Goal: Task Accomplishment & Management: Use online tool/utility

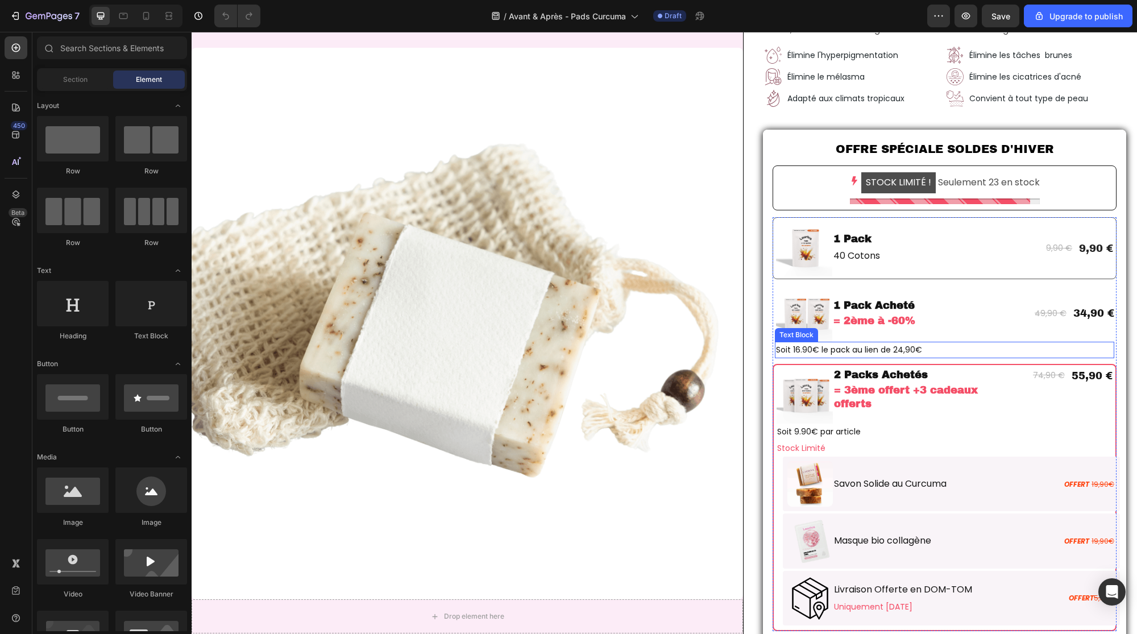
scroll to position [171, 0]
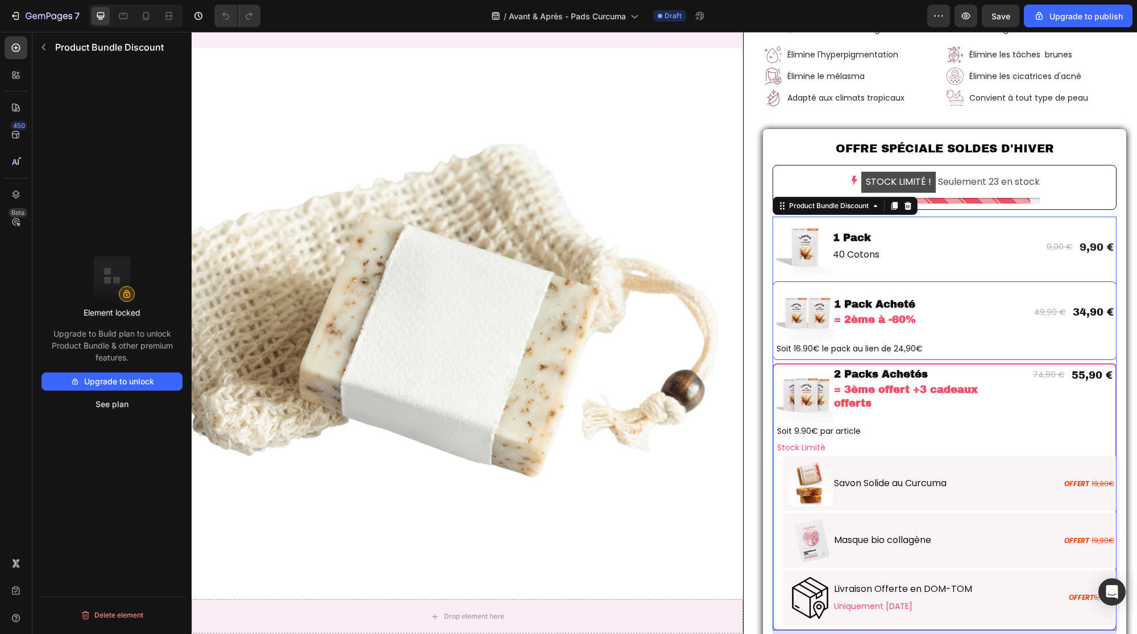
click at [772, 356] on div "Image 1 Pack Acheté Text Block = 2ème à -60% Text Block Row 49,90 € Text Block …" at bounding box center [944, 320] width 344 height 78
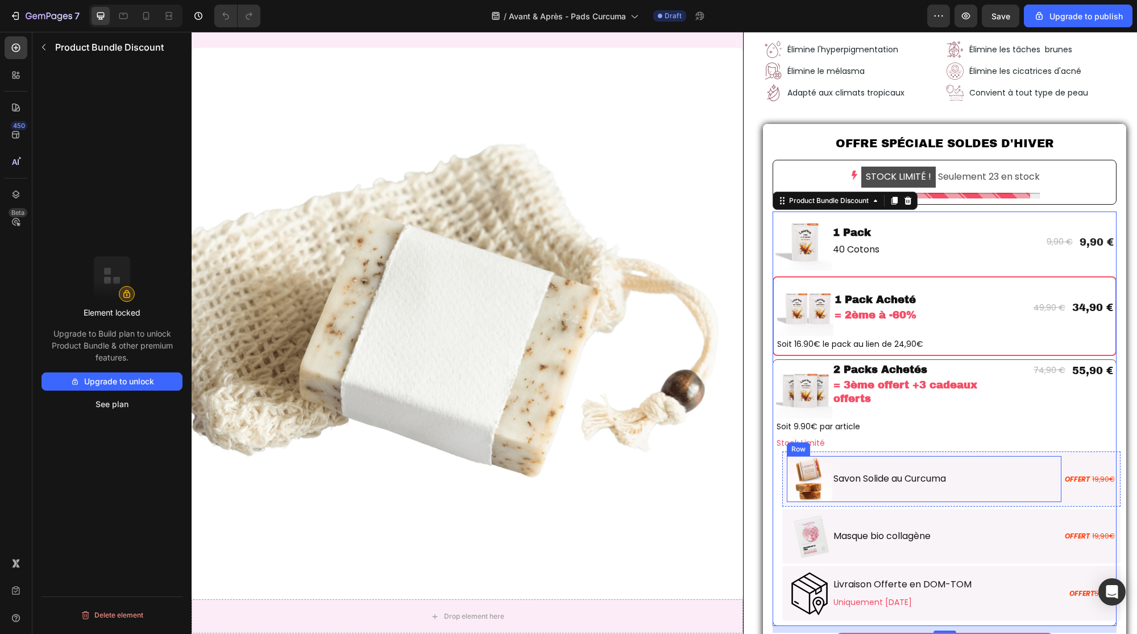
scroll to position [178, 0]
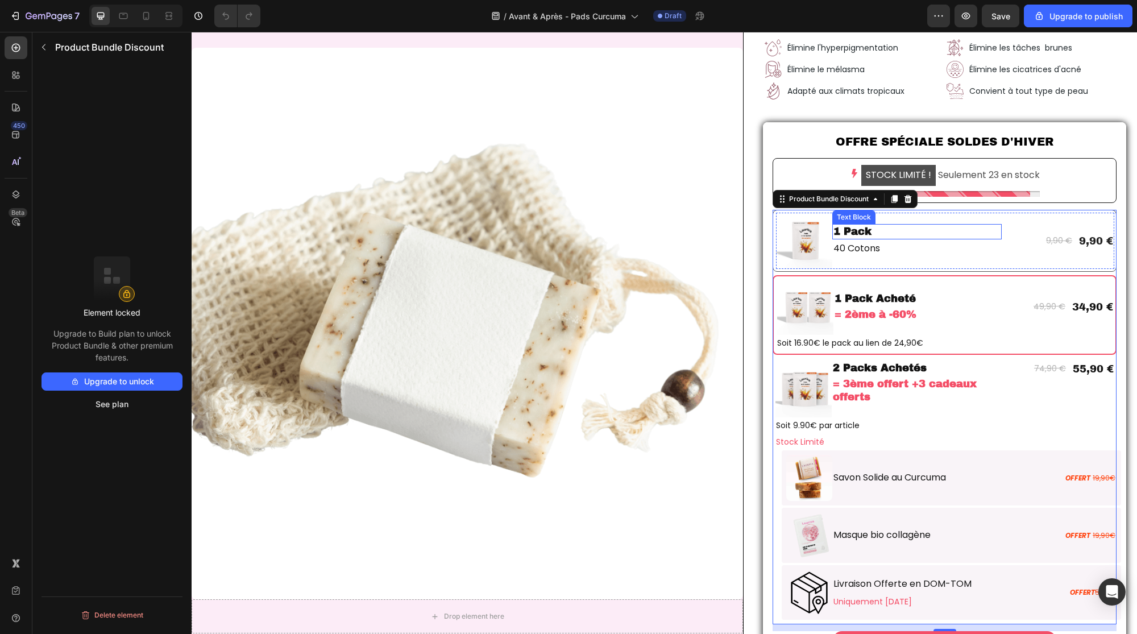
click at [839, 234] on p "1 Pack" at bounding box center [916, 231] width 167 height 13
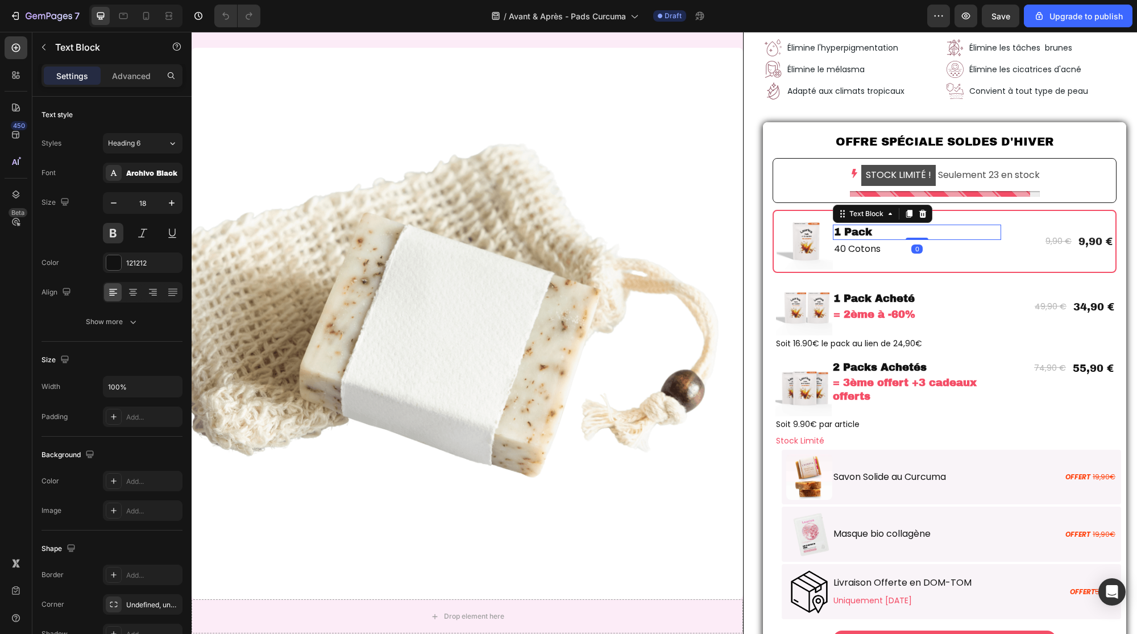
click at [857, 232] on p "1 Pack" at bounding box center [917, 232] width 167 height 13
drag, startPoint x: 843, startPoint y: 233, endPoint x: 826, endPoint y: 232, distance: 16.5
click at [833, 232] on div "1 Pack" at bounding box center [917, 231] width 169 height 15
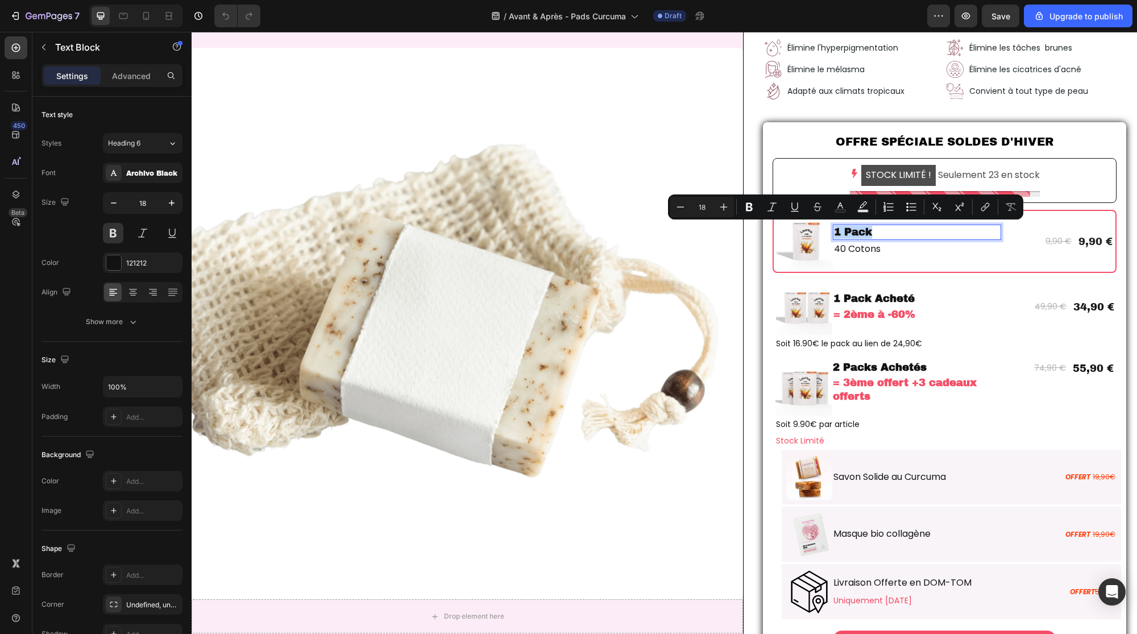
copy p "1 Pack"
click at [880, 296] on p "1 Pack Acheté" at bounding box center [917, 299] width 167 height 13
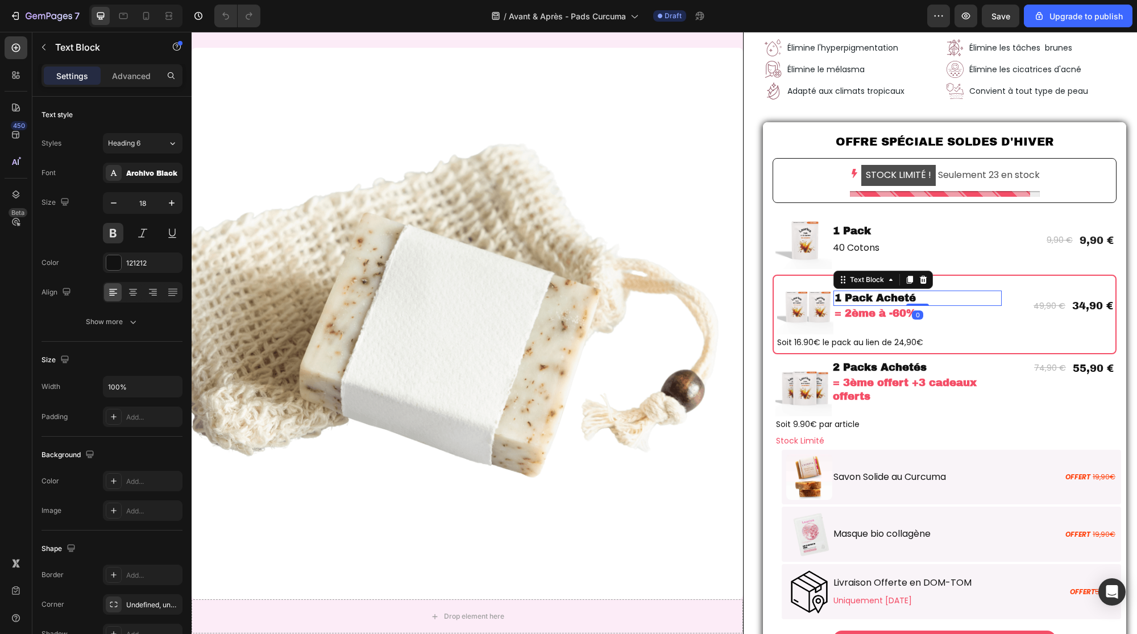
click at [891, 296] on p "1 Pack Acheté" at bounding box center [917, 298] width 167 height 13
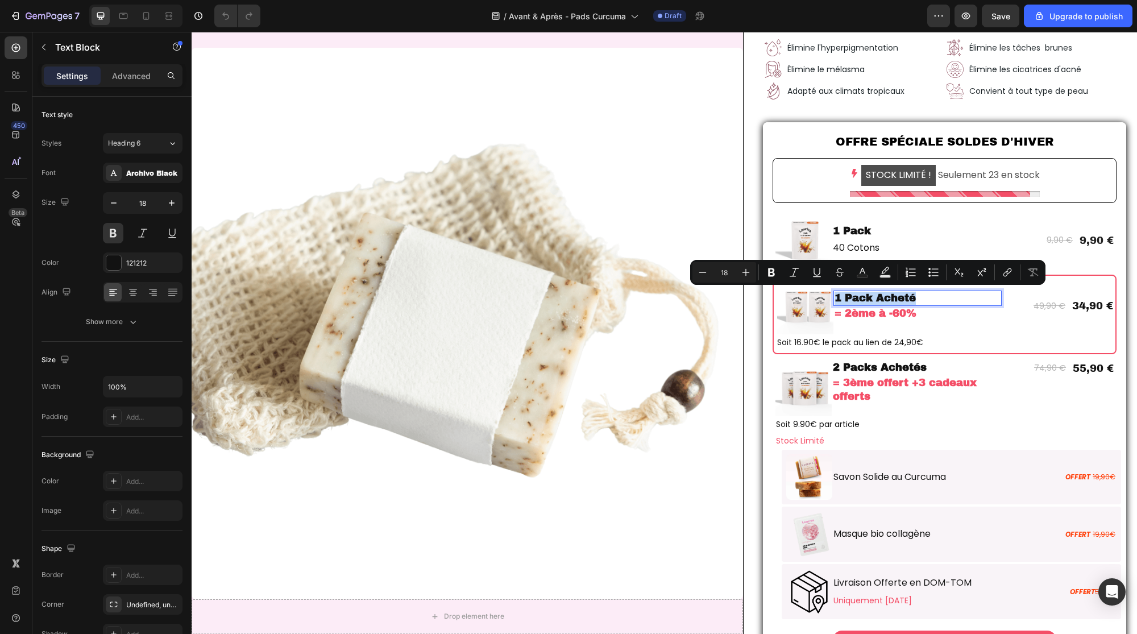
drag, startPoint x: 909, startPoint y: 296, endPoint x: 828, endPoint y: 297, distance: 80.7
click at [834, 297] on p "1 Pack Acheté" at bounding box center [917, 298] width 167 height 13
copy p "1 Pack Acheté"
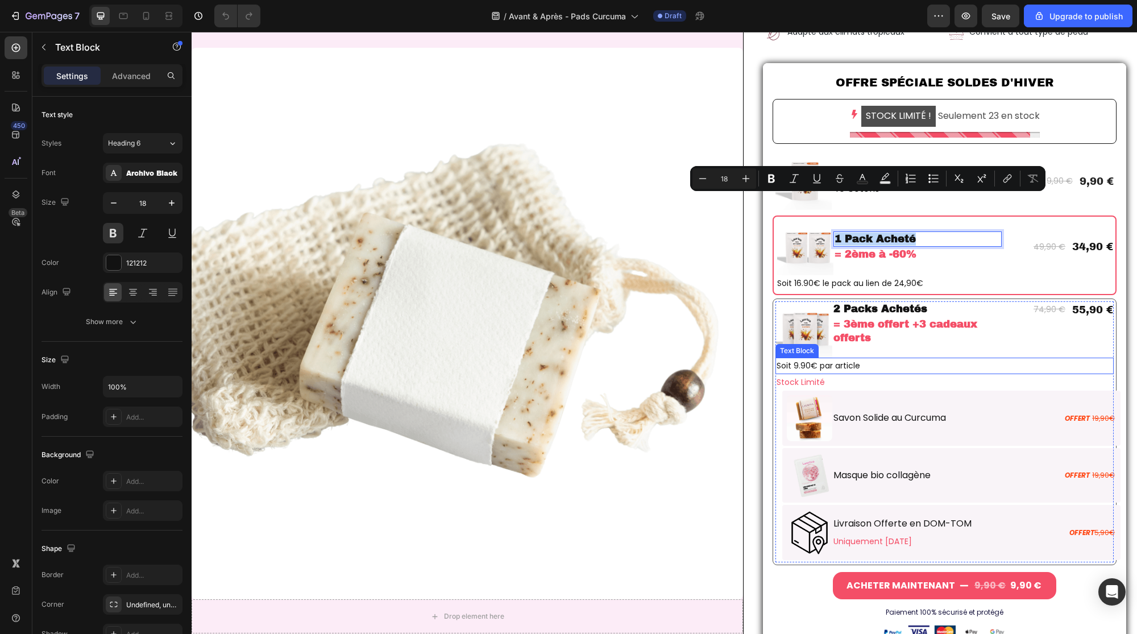
scroll to position [284, 0]
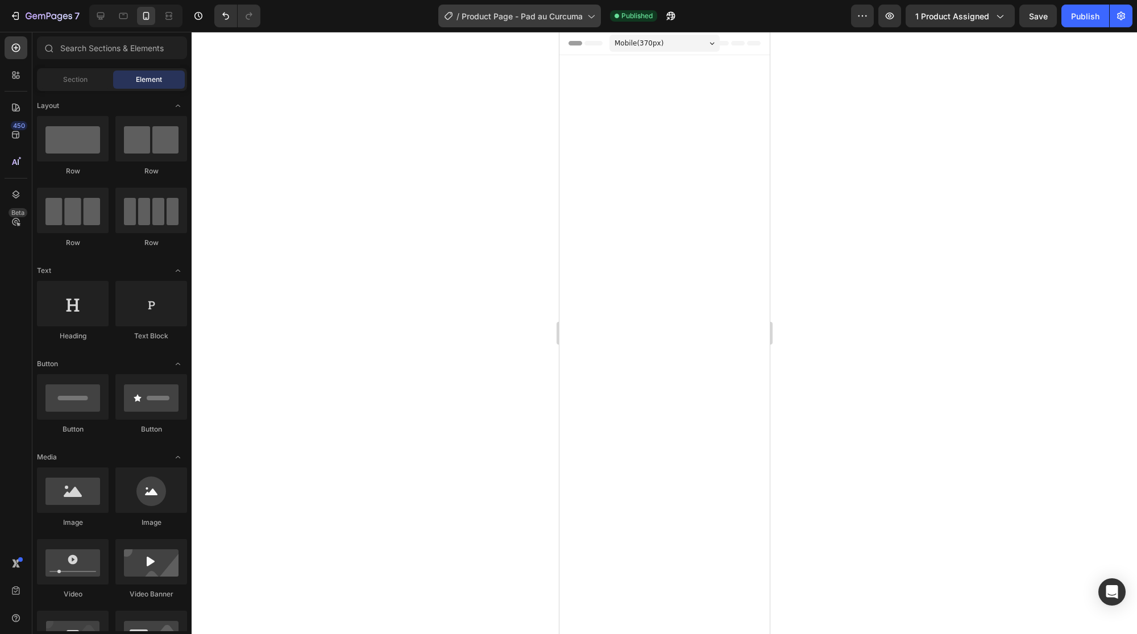
scroll to position [3726, 0]
